Goal: Task Accomplishment & Management: Manage account settings

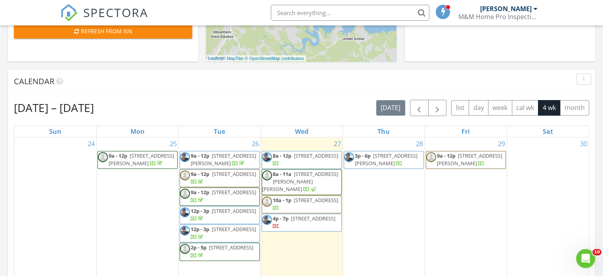
scroll to position [320, 0]
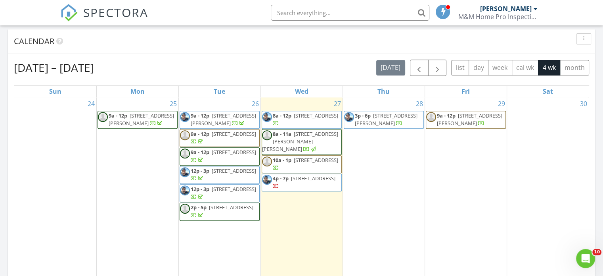
click at [316, 134] on span "[STREET_ADDRESS][PERSON_NAME][PERSON_NAME]" at bounding box center [300, 141] width 76 height 22
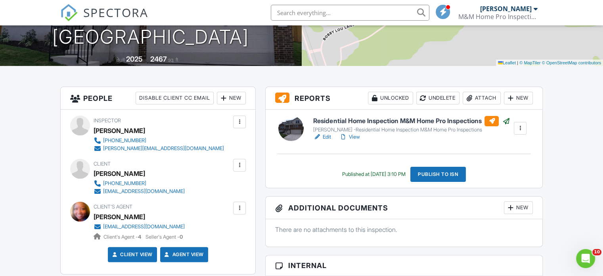
click at [436, 117] on h6 "Residential Home Inspection M&M Home Pro Inspections" at bounding box center [411, 121] width 197 height 10
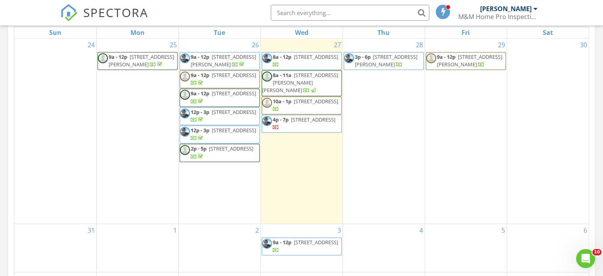
scroll to position [369, 0]
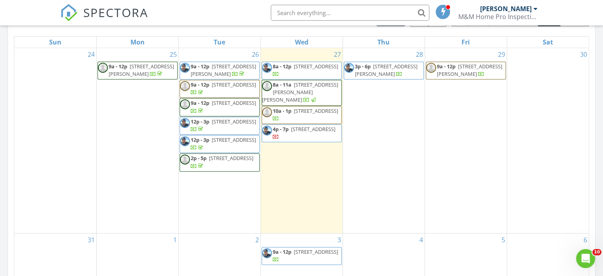
click at [294, 109] on span "305 Bristlecone Bnd, Liberty Hill 78642" at bounding box center [316, 110] width 44 height 7
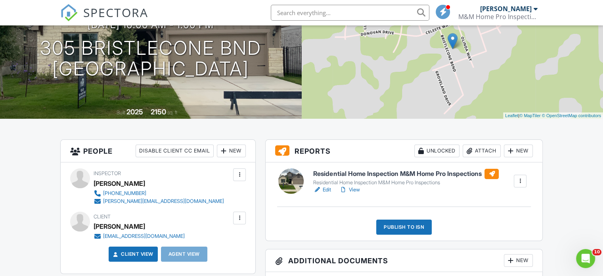
click at [326, 174] on h6 "Residential Home Inspection M&M Home Pro Inspections" at bounding box center [406, 174] width 186 height 10
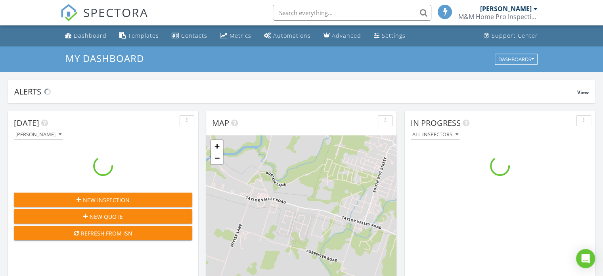
scroll to position [734, 616]
